Goal: Task Accomplishment & Management: Use online tool/utility

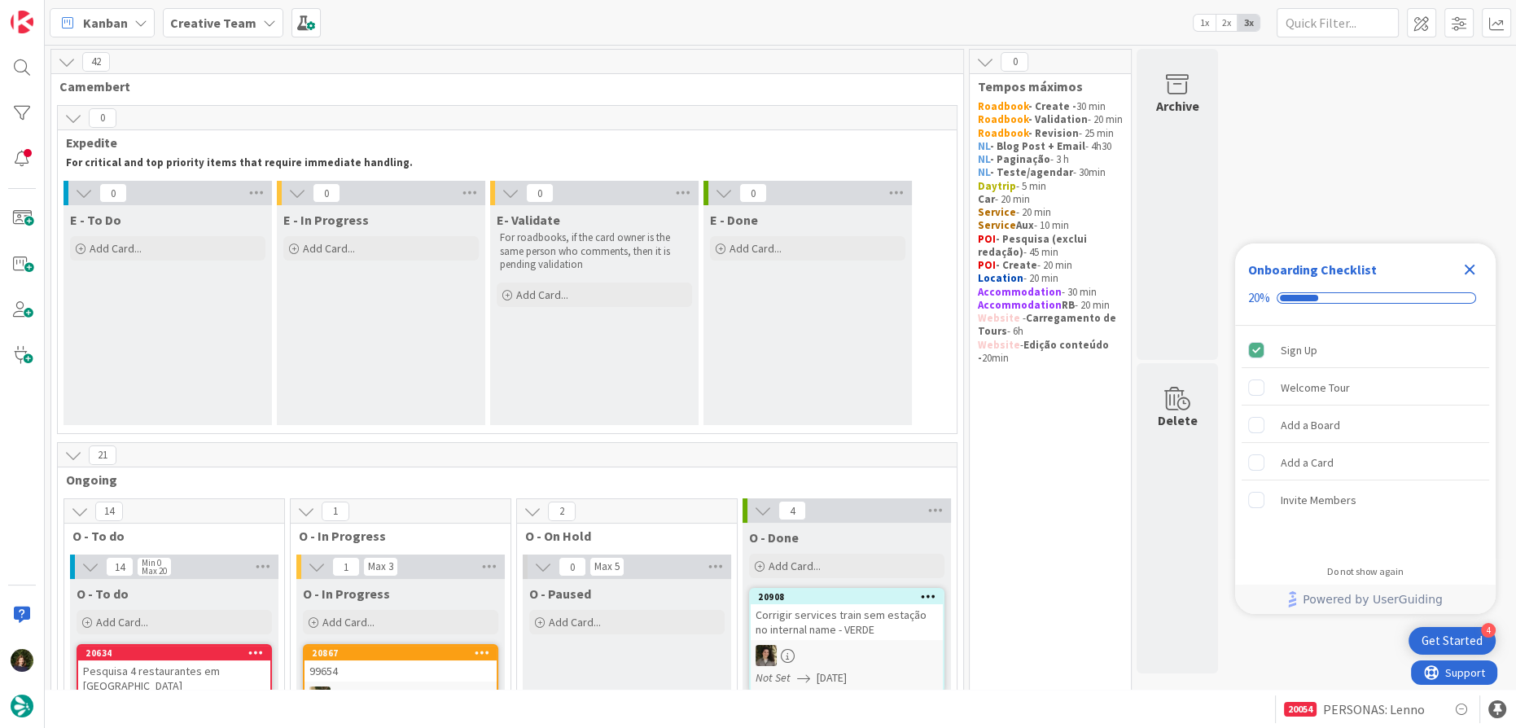
click at [1468, 268] on icon "Close Checklist" at bounding box center [1469, 270] width 11 height 11
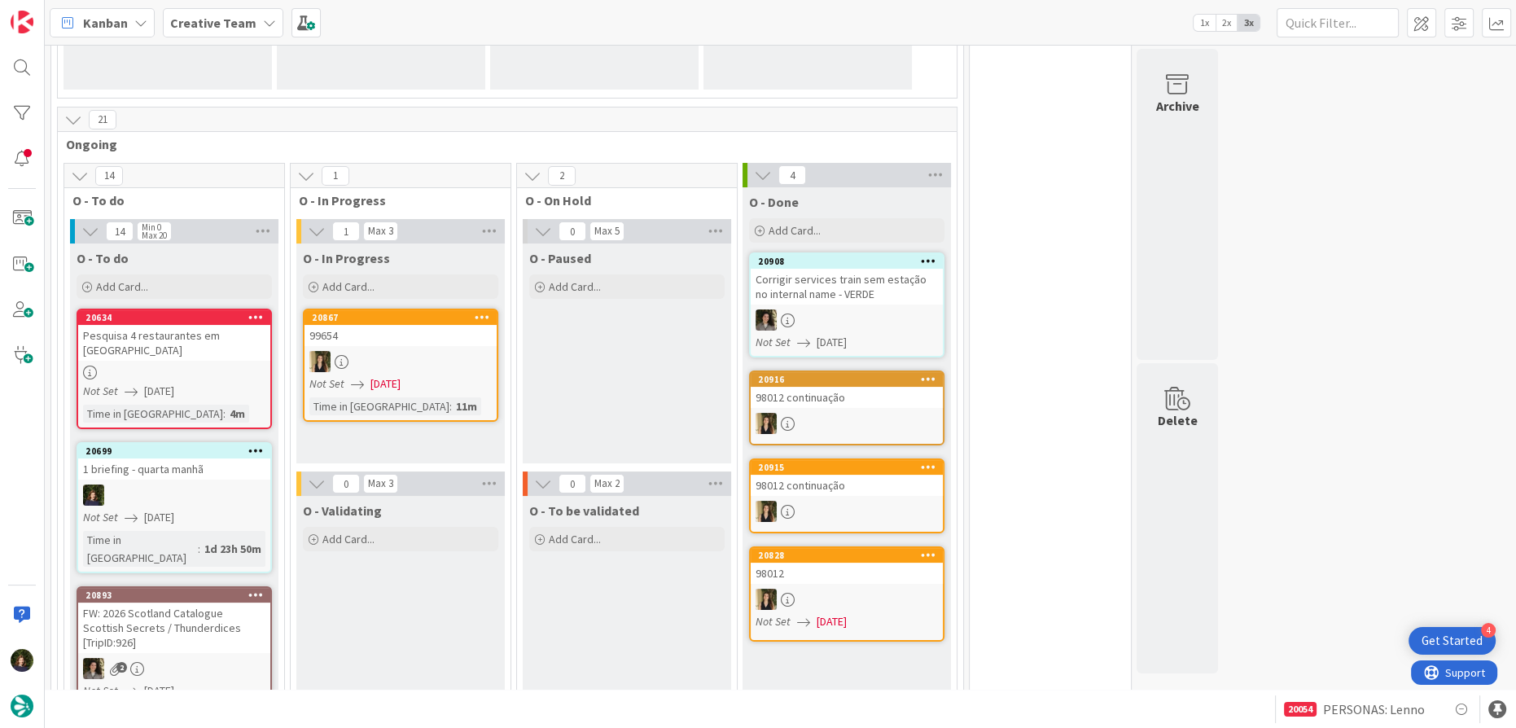
scroll to position [370, 0]
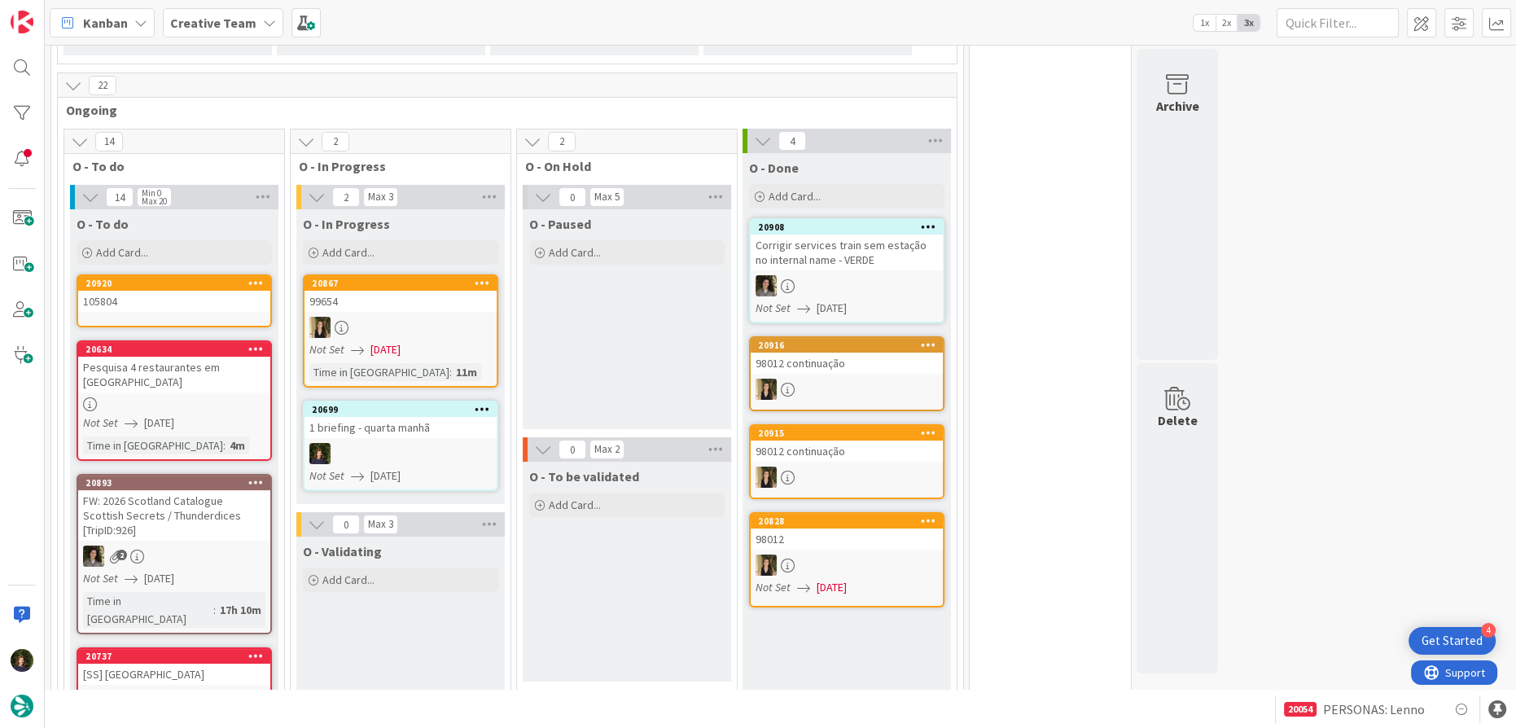
click at [423, 434] on div "1 briefing - quarta manhã" at bounding box center [400, 427] width 192 height 21
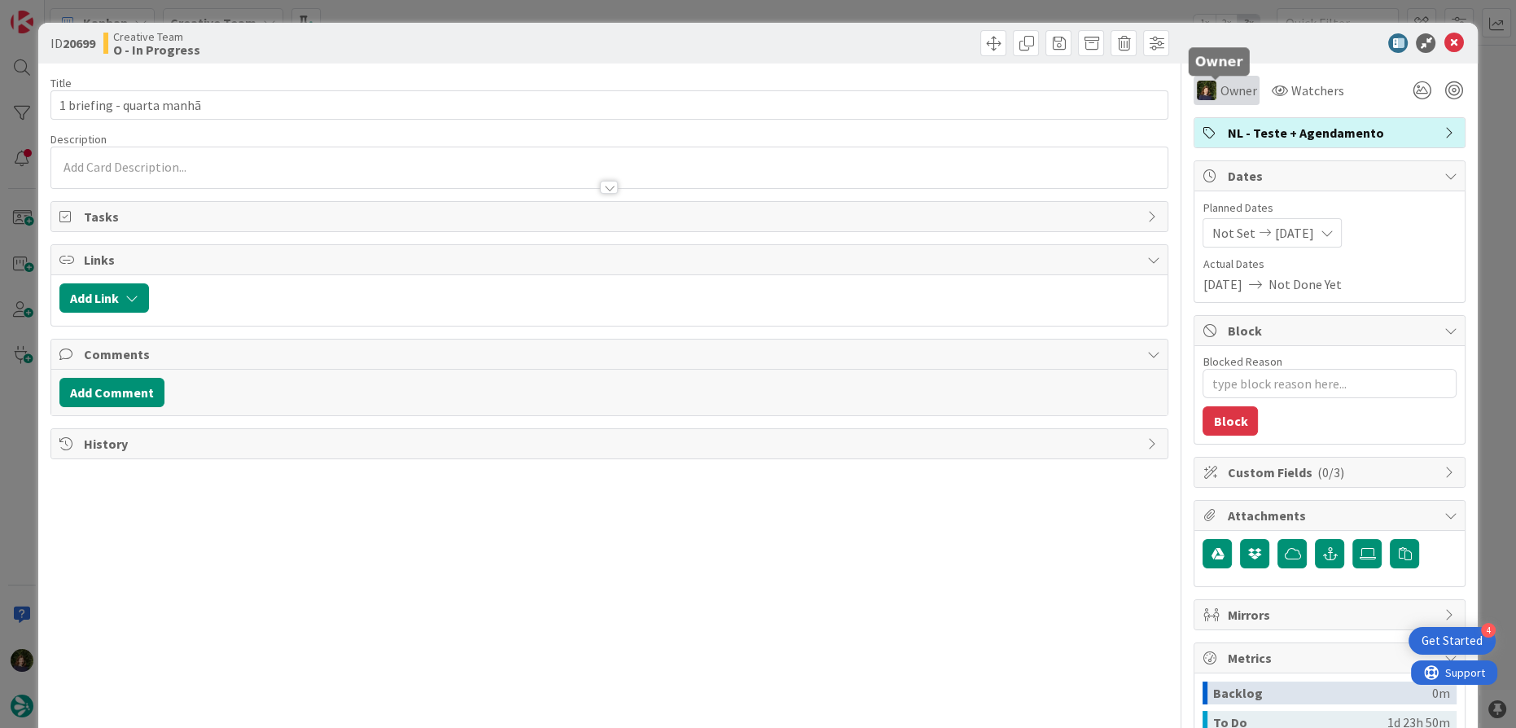
click at [1232, 94] on span "Owner" at bounding box center [1237, 91] width 37 height 20
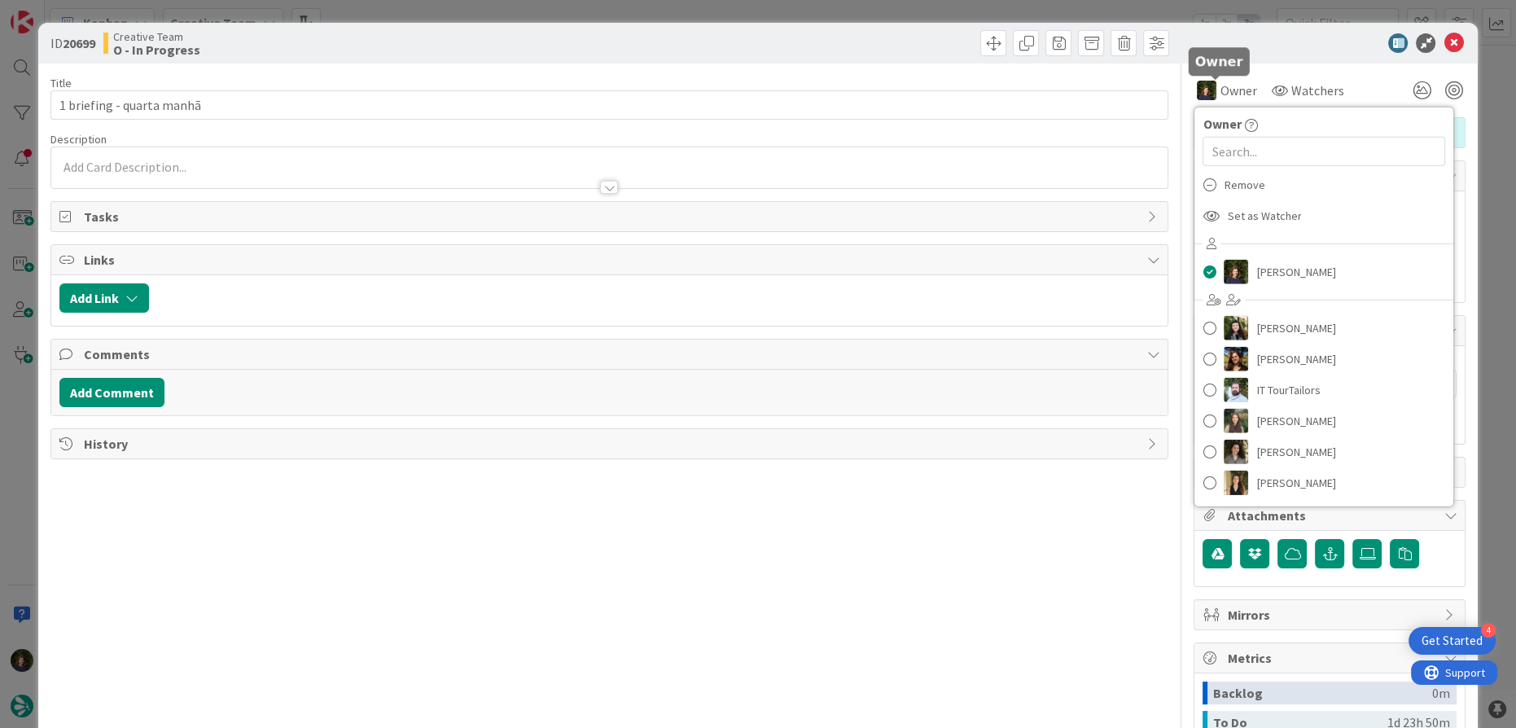
click at [1269, 43] on div at bounding box center [1321, 43] width 288 height 20
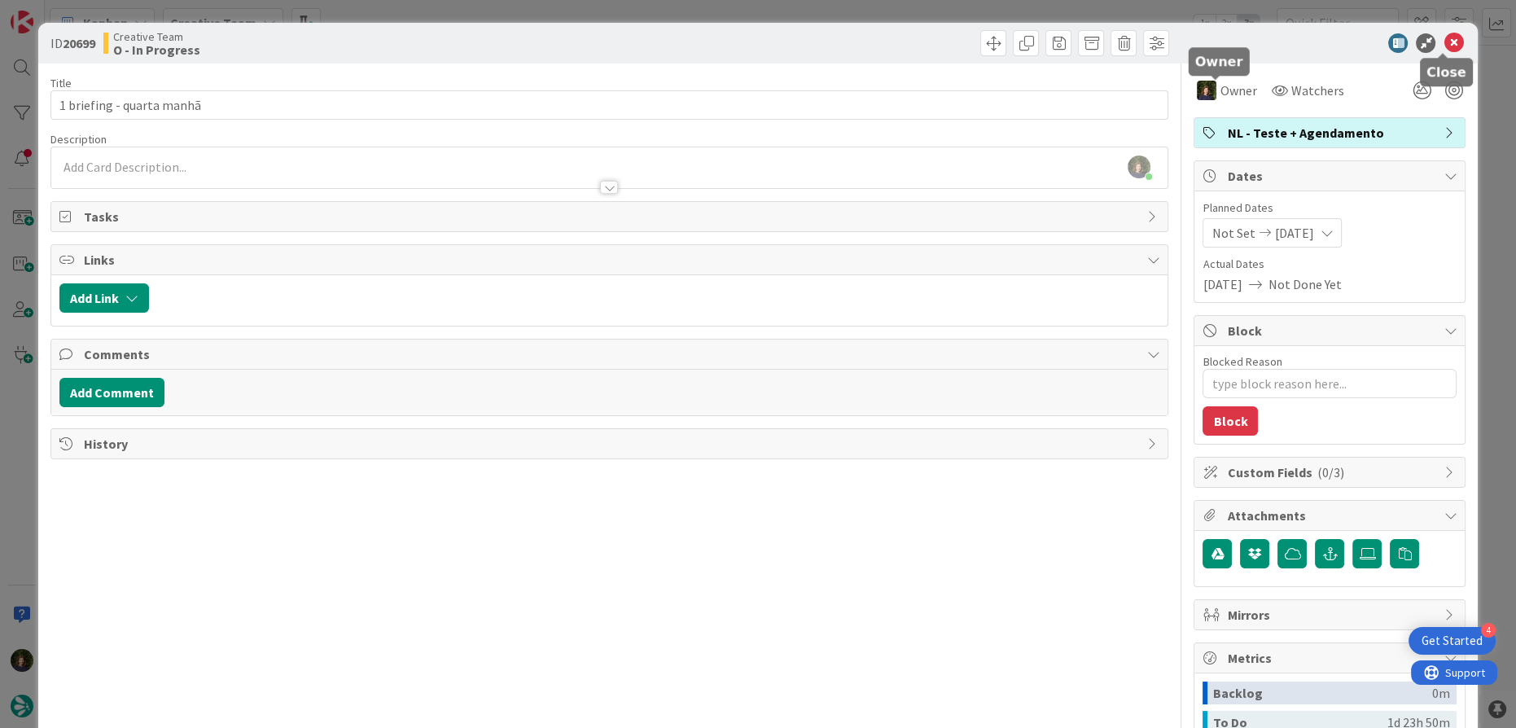
click at [1443, 41] on icon at bounding box center [1453, 43] width 20 height 20
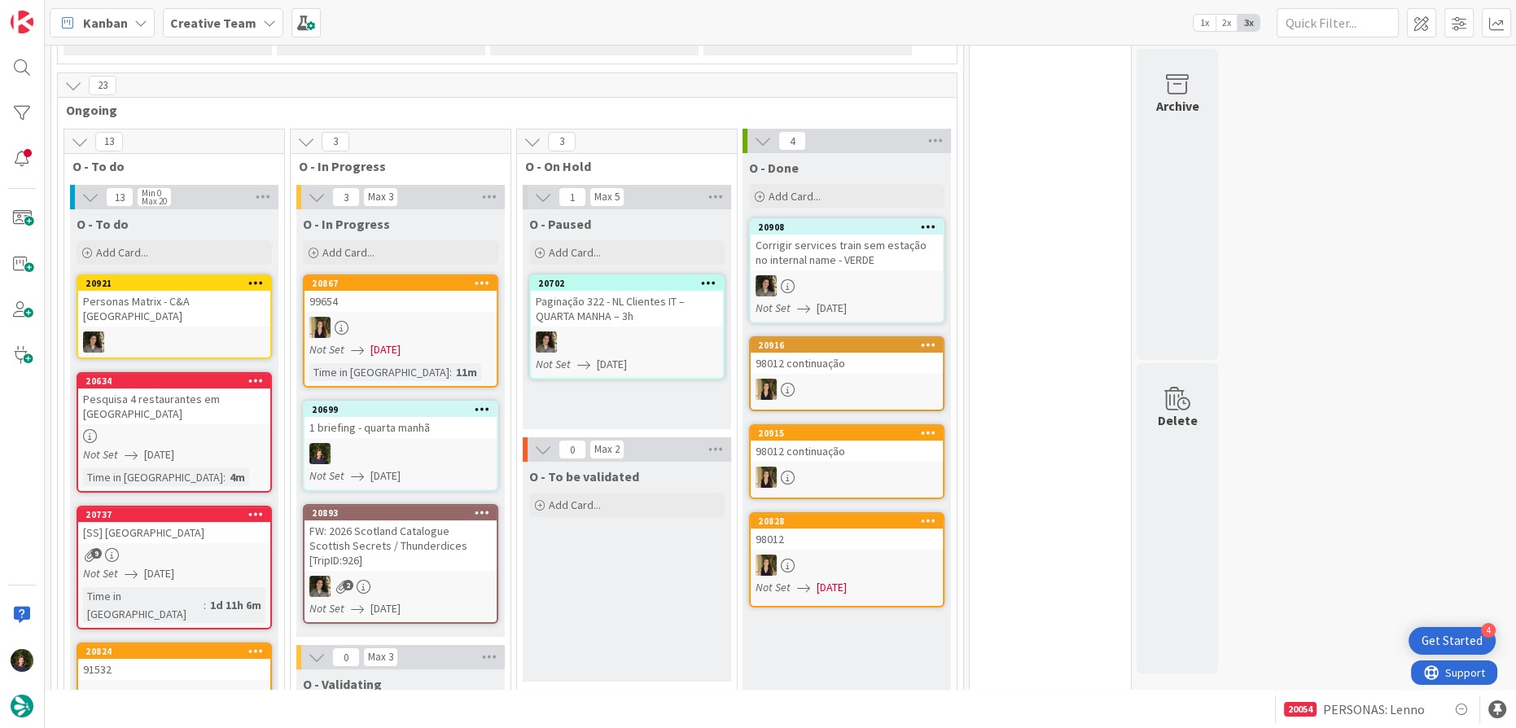
click at [384, 417] on div "1 briefing - quarta manhã" at bounding box center [400, 427] width 192 height 21
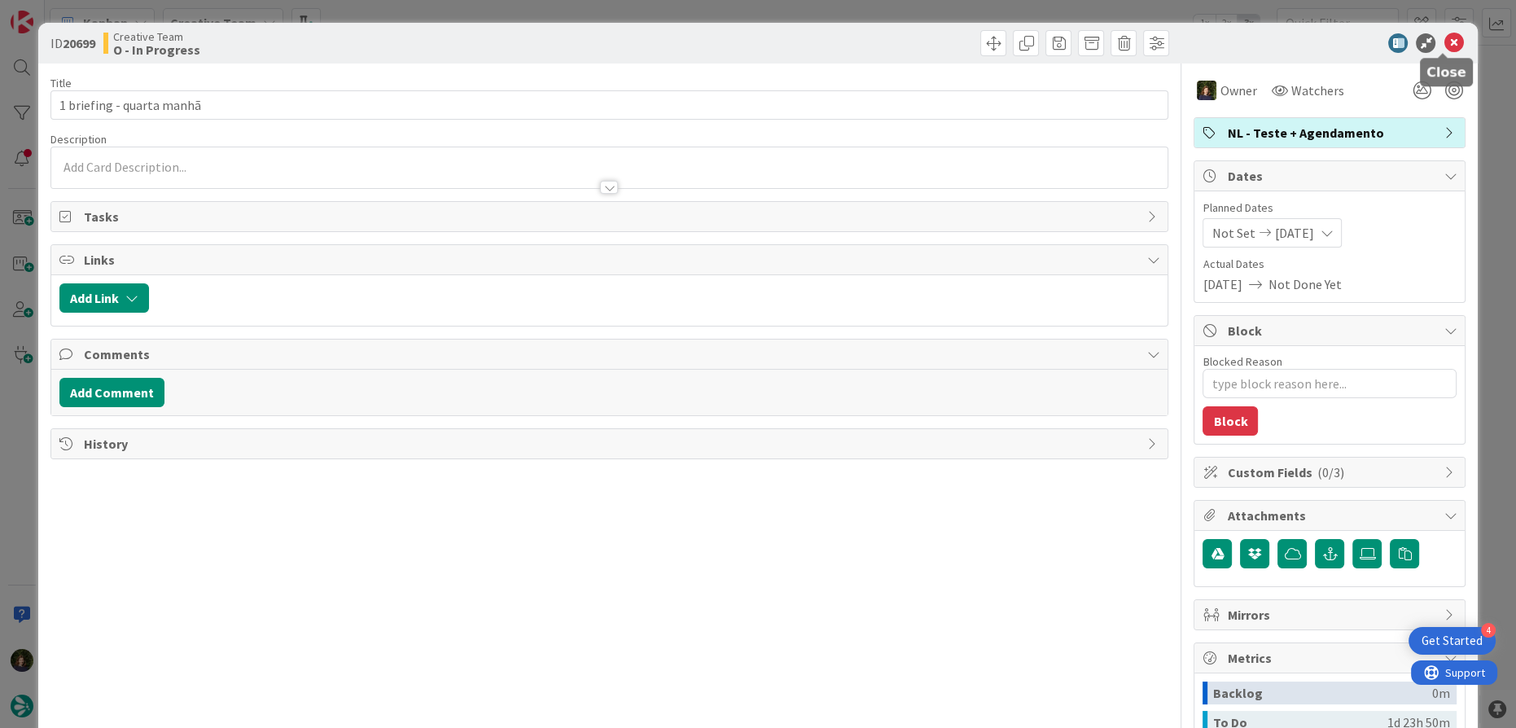
click at [1443, 51] on icon at bounding box center [1453, 43] width 20 height 20
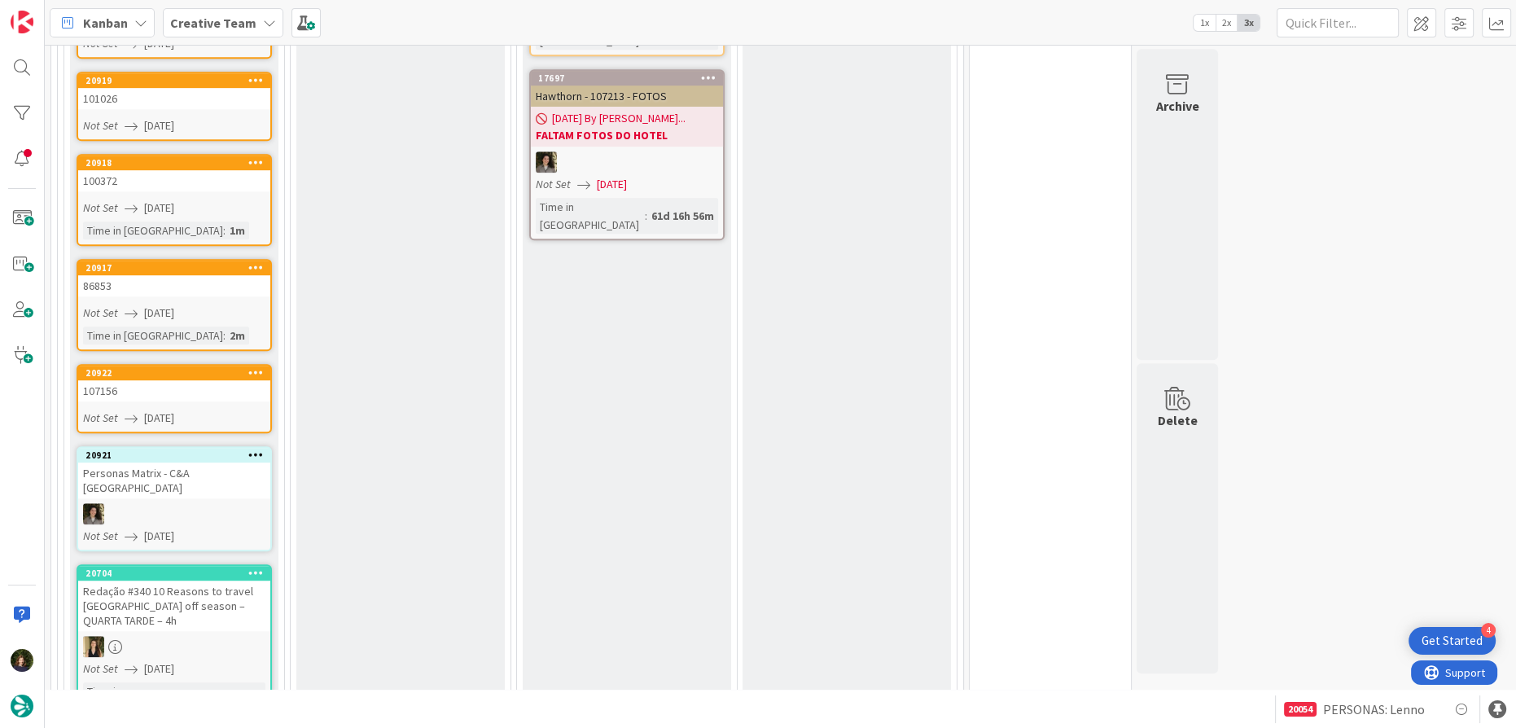
scroll to position [1406, 0]
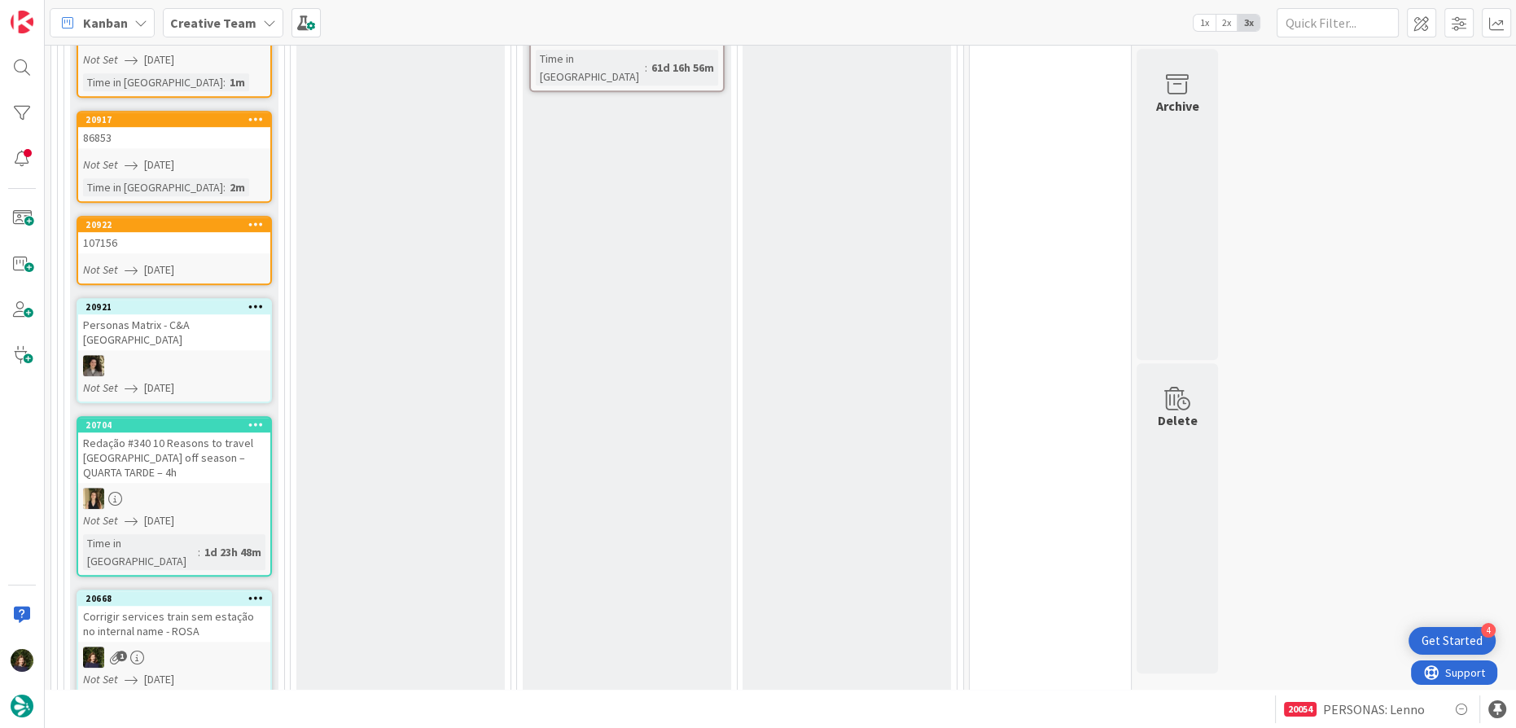
click at [125, 432] on div "Redação #340 10 Reasons to travel Madeira off season – QUARTA TARDE – 4h" at bounding box center [174, 457] width 192 height 50
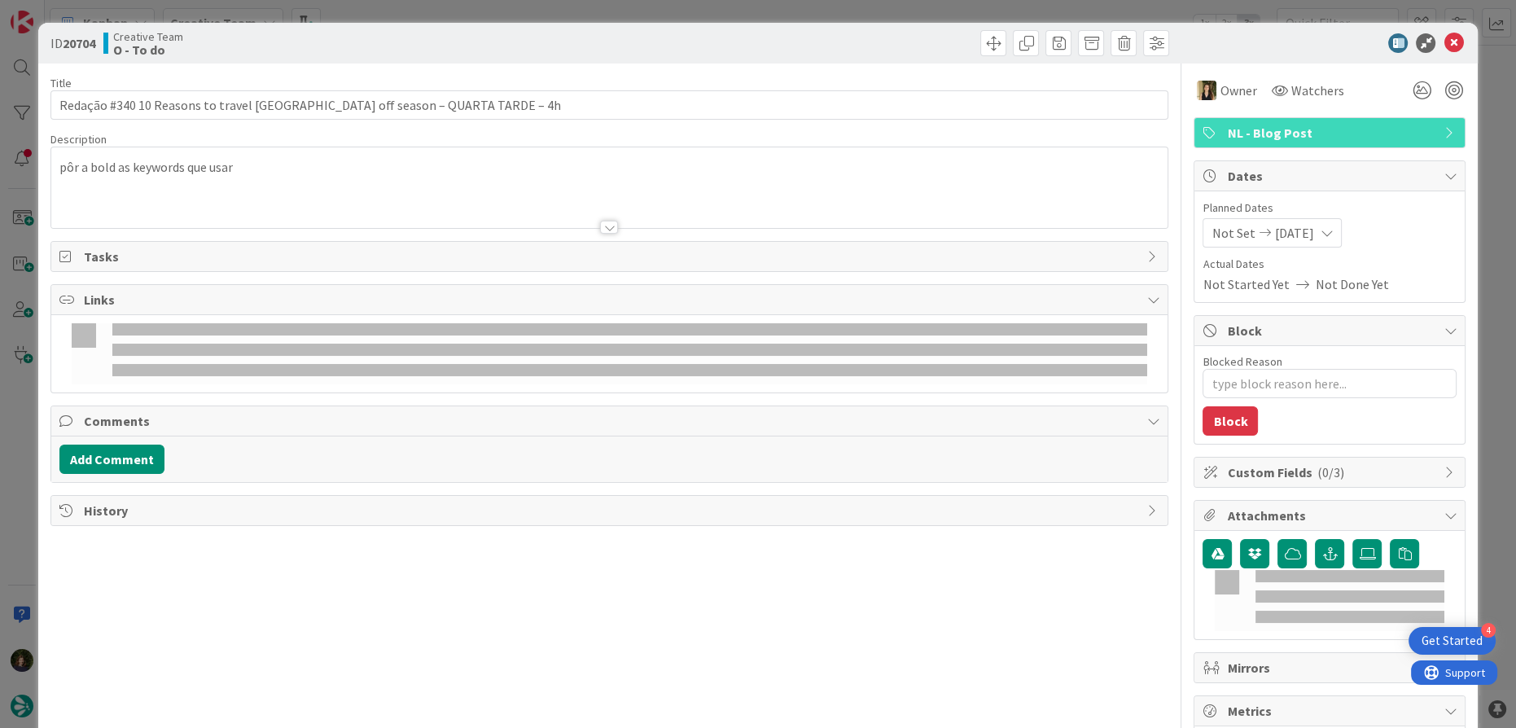
type textarea "x"
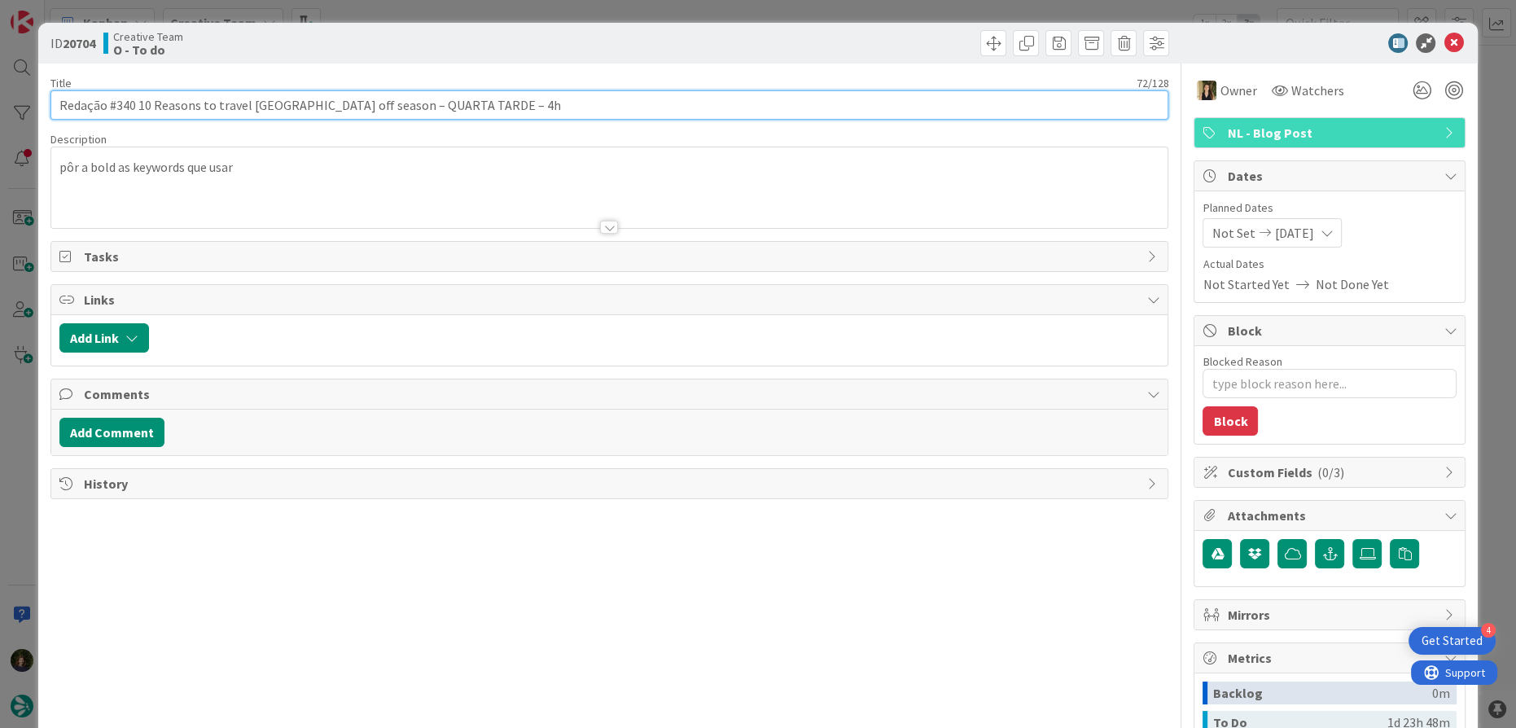
drag, startPoint x: 106, startPoint y: 101, endPoint x: 349, endPoint y: 101, distance: 243.4
click at [349, 101] on input "Redação #340 10 Reasons to travel Madeira off season – QUARTA TARDE – 4h" at bounding box center [609, 104] width 1118 height 29
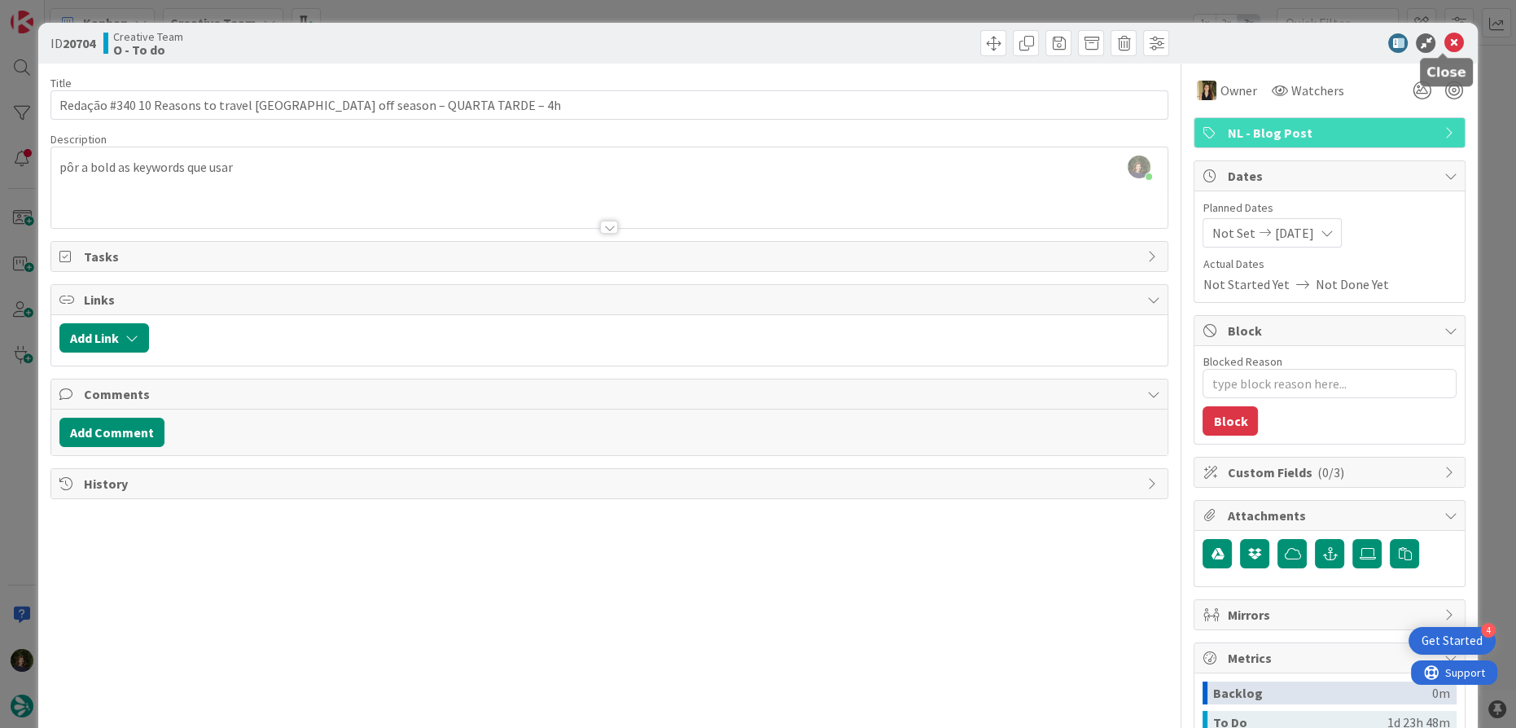
click at [1443, 40] on icon at bounding box center [1453, 43] width 20 height 20
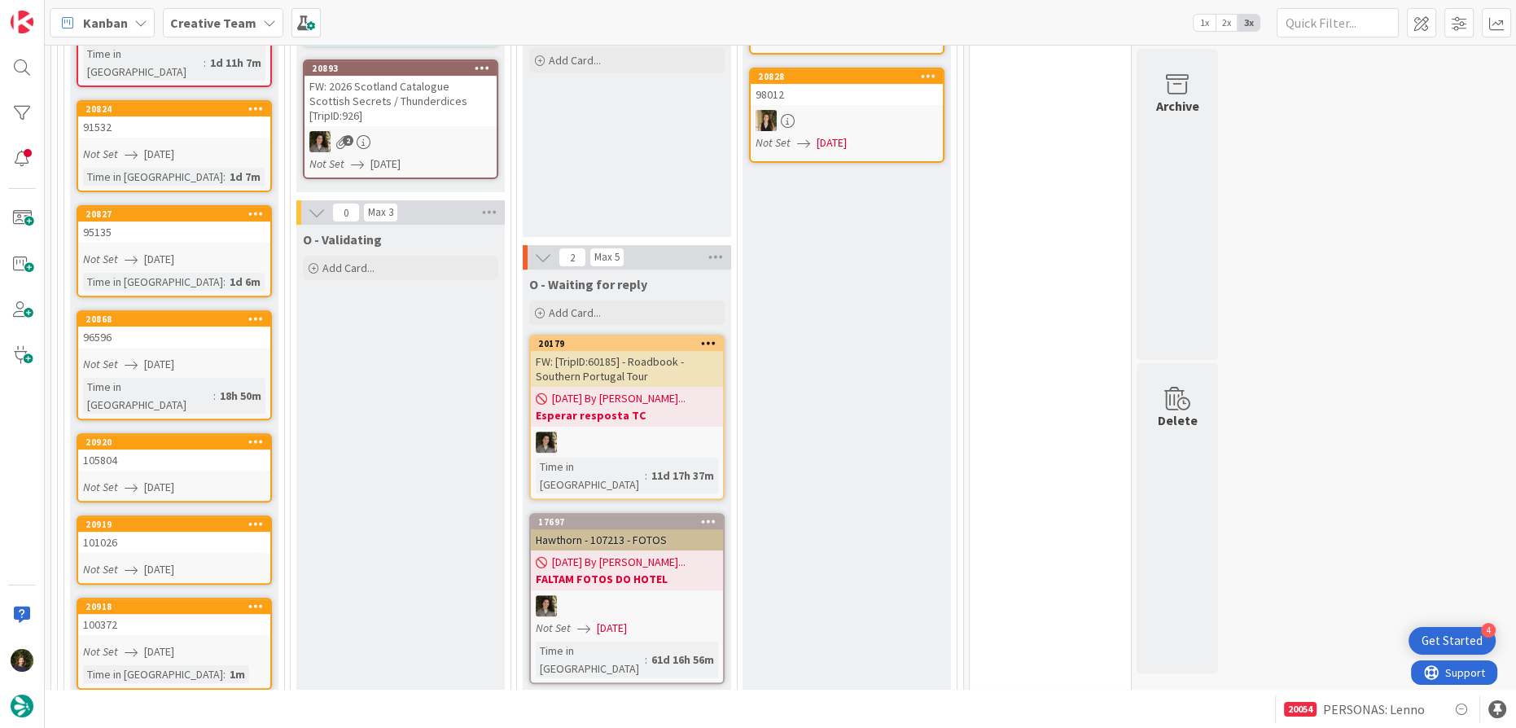
scroll to position [518, 0]
